Goal: Task Accomplishment & Management: Manage account settings

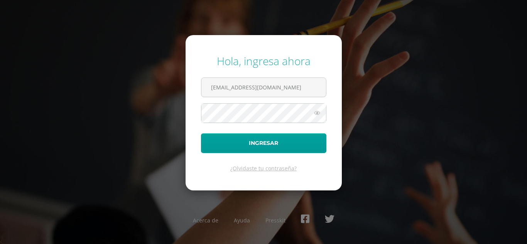
type input "victor_aquino@donbosco.edu.gt"
click at [201, 134] on button "Ingresar" at bounding box center [263, 144] width 125 height 20
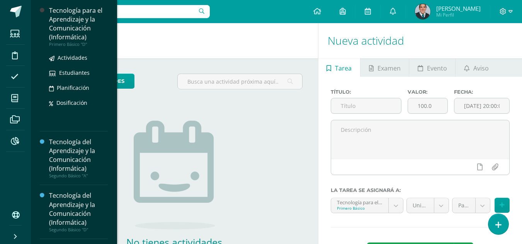
click at [70, 24] on div "Tecnología para el Aprendizaje y la Comunicación (Informática)" at bounding box center [78, 24] width 59 height 36
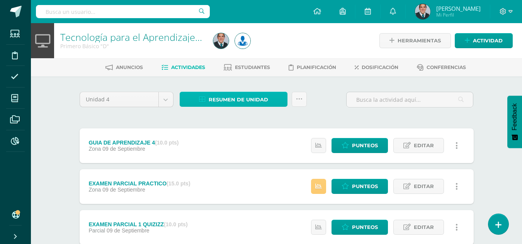
click at [231, 92] on link "Resumen de unidad" at bounding box center [234, 99] width 108 height 15
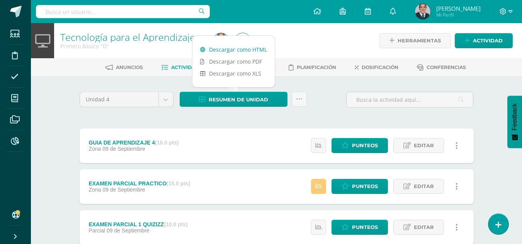
click at [231, 46] on link "Descargar como HTML" at bounding box center [233, 50] width 82 height 12
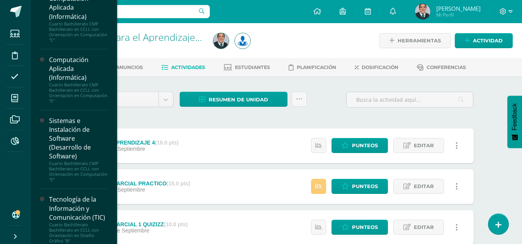
scroll to position [476, 0]
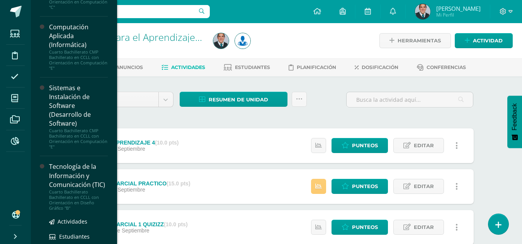
click at [77, 211] on div "Cuarto Bachillerato Bachillerato en CCLL con Orientación en Diseño Gráfico "B"" at bounding box center [78, 201] width 59 height 22
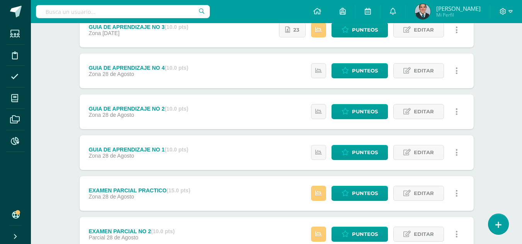
scroll to position [193, 0]
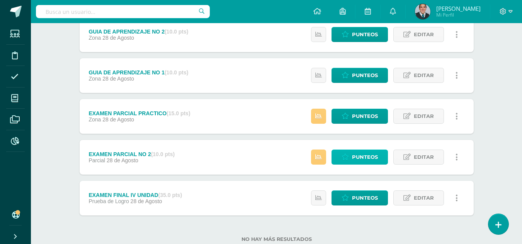
click at [357, 158] on span "Punteos" at bounding box center [365, 157] width 26 height 14
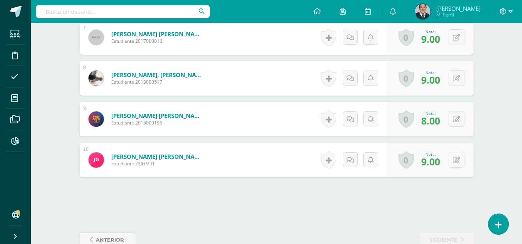
scroll to position [378, 0]
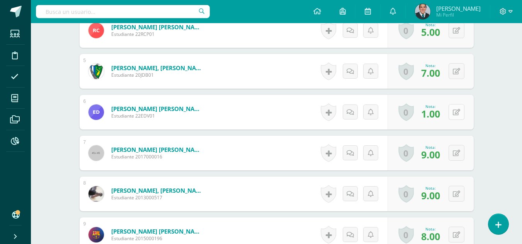
click at [458, 114] on icon at bounding box center [456, 112] width 7 height 7
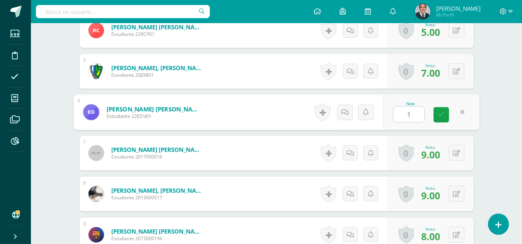
type input "10"
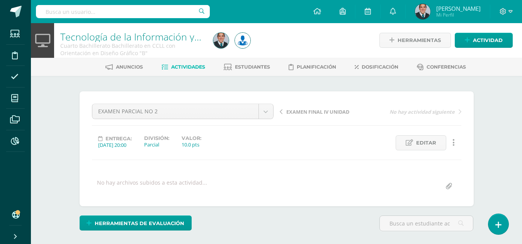
scroll to position [0, 0]
click at [182, 35] on link "Tecnología de la Información y Comunicación (TIC)" at bounding box center [170, 37] width 221 height 13
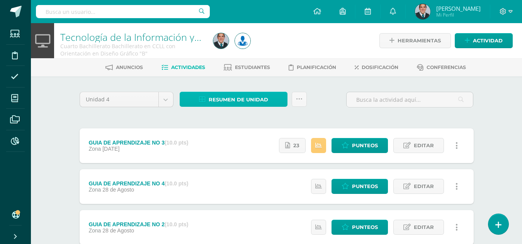
click at [236, 97] on span "Resumen de unidad" at bounding box center [238, 100] width 59 height 14
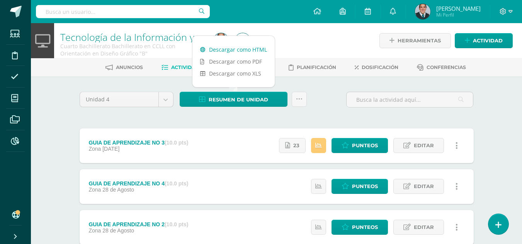
click at [229, 51] on link "Descargar como HTML" at bounding box center [233, 50] width 82 height 12
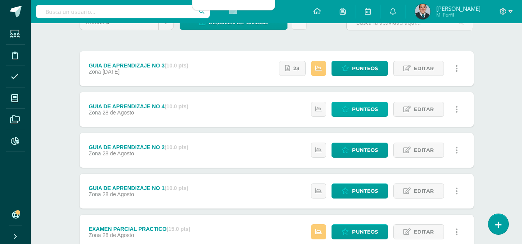
scroll to position [116, 0]
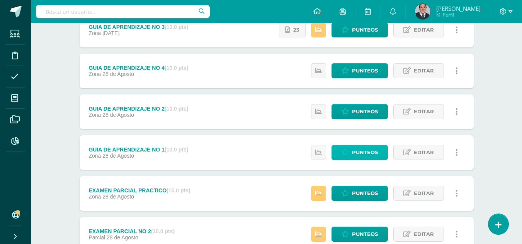
click at [372, 152] on span "Punteos" at bounding box center [365, 153] width 26 height 14
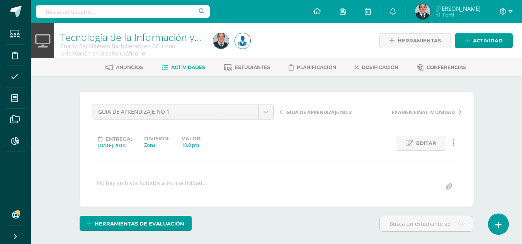
click at [317, 112] on span "GUIA DE APRENDIZAJE NO 2" at bounding box center [318, 112] width 65 height 7
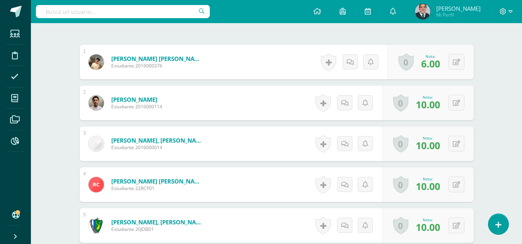
scroll to position [301, 0]
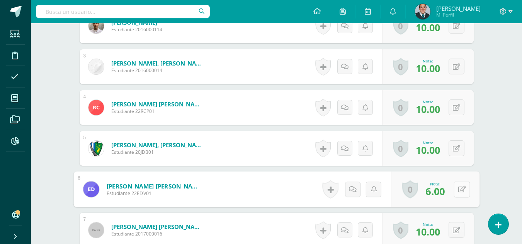
click at [458, 189] on icon at bounding box center [462, 189] width 8 height 7
type input "8"
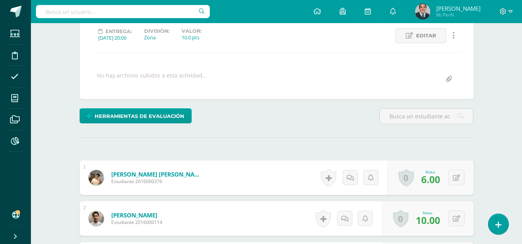
scroll to position [0, 0]
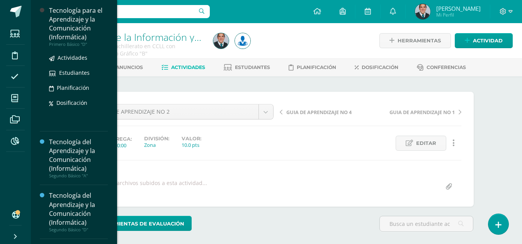
click at [81, 39] on div "Tecnología para el Aprendizaje y la Comunicación (Informática)" at bounding box center [78, 24] width 59 height 36
